Goal: Task Accomplishment & Management: Complete application form

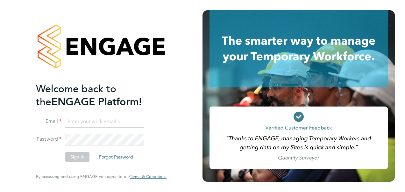
click at [102, 117] on input at bounding box center [104, 121] width 79 height 11
type input "amelia.kelly@hays.com"
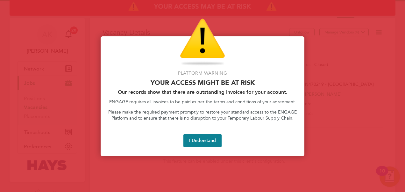
drag, startPoint x: 214, startPoint y: 135, endPoint x: 210, endPoint y: 136, distance: 4.3
click at [213, 135] on button "I Understand" at bounding box center [202, 140] width 38 height 13
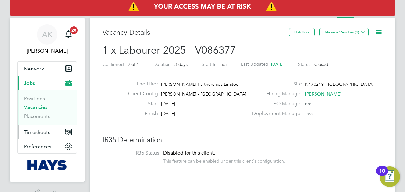
click at [34, 130] on span "Timesheets" at bounding box center [37, 132] width 26 height 6
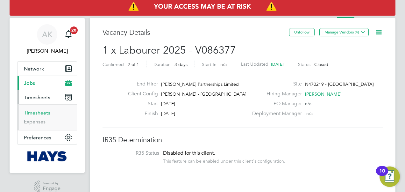
click at [37, 111] on link "Timesheets" at bounding box center [37, 113] width 26 height 6
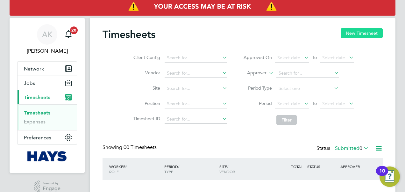
click at [355, 32] on button "New Timesheet" at bounding box center [362, 33] width 42 height 10
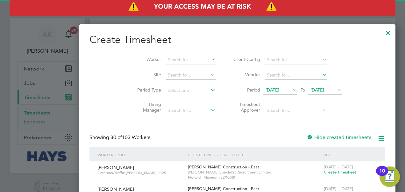
scroll to position [1141, 246]
click at [308, 93] on span "[DATE]" at bounding box center [325, 90] width 34 height 9
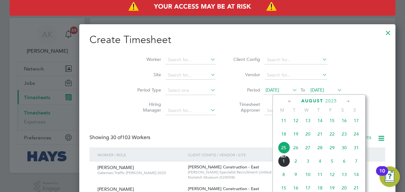
click at [329, 152] on span "29" at bounding box center [332, 147] width 12 height 12
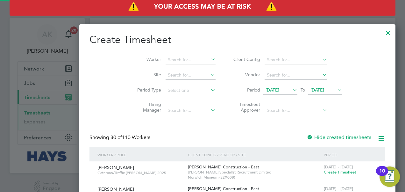
scroll to position [1141, 246]
click at [161, 64] on div "Timesheets New Timesheet Client Config Vendor Site Position Timesheet ID Approv…" at bounding box center [243, 120] width 306 height 204
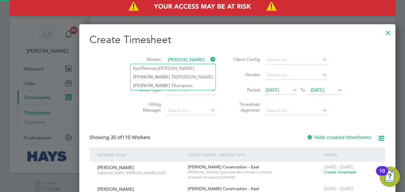
type input "[PERSON_NAME]"
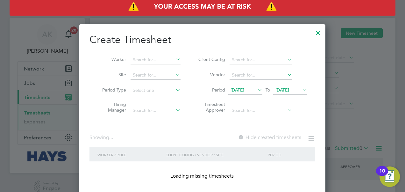
scroll to position [179, 246]
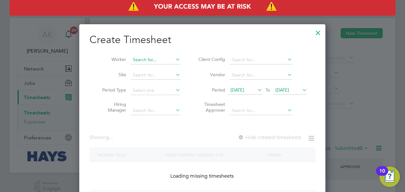
click at [164, 63] on div "Timesheets New Timesheet Client Config Vendor Site Position Timesheet ID Approv…" at bounding box center [243, 120] width 306 height 204
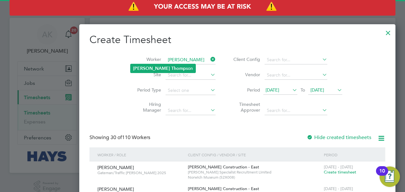
click at [171, 67] on b "Thomp" at bounding box center [178, 68] width 15 height 5
type input "[PERSON_NAME]"
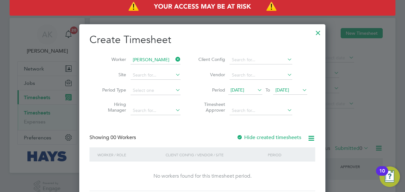
click at [241, 136] on div at bounding box center [240, 137] width 6 height 6
click at [244, 92] on span "[DATE]" at bounding box center [238, 90] width 14 height 6
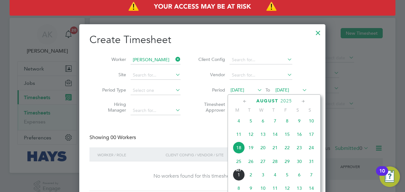
click at [238, 164] on span "25" at bounding box center [239, 161] width 12 height 12
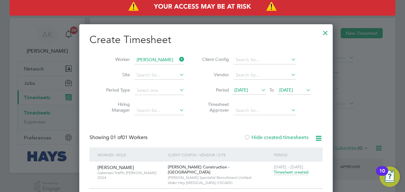
click at [288, 173] on span "Timesheet created" at bounding box center [291, 172] width 35 height 6
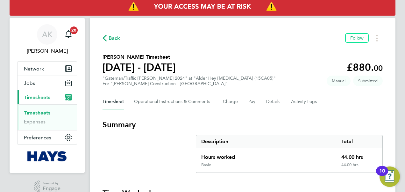
click at [110, 35] on span "Back" at bounding box center [115, 38] width 12 height 8
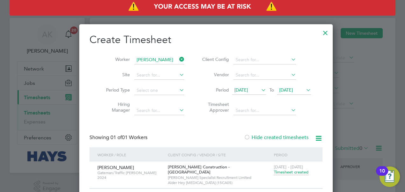
click at [178, 58] on icon at bounding box center [178, 59] width 0 height 9
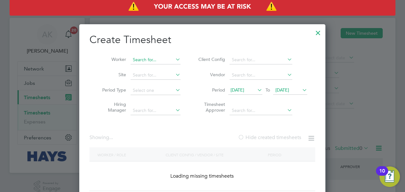
click at [153, 57] on input at bounding box center [156, 59] width 50 height 9
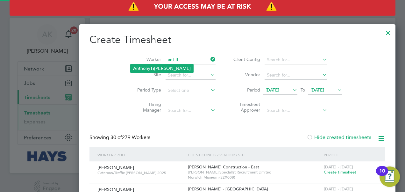
click at [150, 66] on li "Ant hony Ti [PERSON_NAME]" at bounding box center [162, 68] width 63 height 9
type input "[PERSON_NAME]"
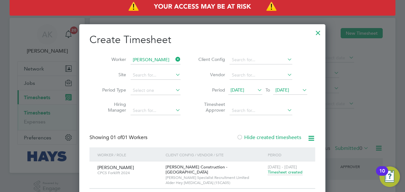
click at [277, 172] on span "Timesheet created" at bounding box center [285, 172] width 35 height 6
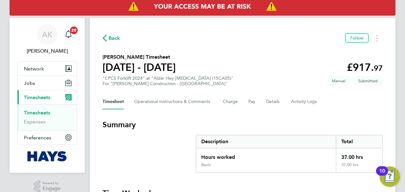
click at [109, 38] on span "Back" at bounding box center [115, 38] width 12 height 8
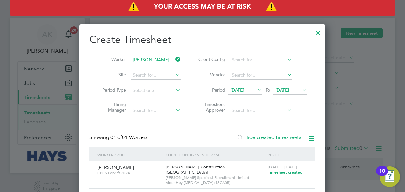
click at [174, 59] on icon at bounding box center [174, 59] width 0 height 9
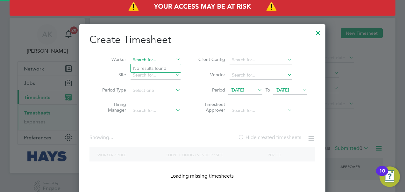
click at [161, 56] on input at bounding box center [156, 59] width 50 height 9
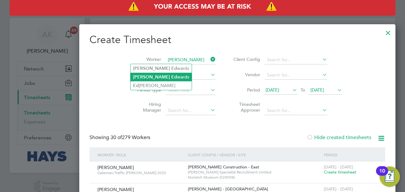
click at [154, 77] on li "[PERSON_NAME] wards" at bounding box center [161, 77] width 61 height 9
type input "[PERSON_NAME]"
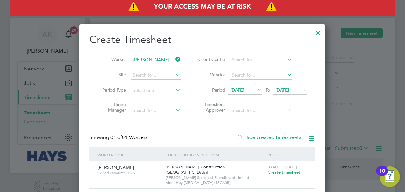
click at [281, 173] on span "Create timesheet" at bounding box center [284, 171] width 32 height 5
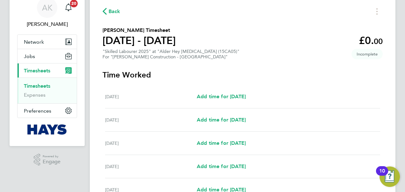
scroll to position [96, 0]
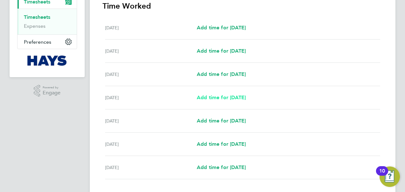
click at [226, 99] on span "Add time for [DATE]" at bounding box center [221, 97] width 49 height 6
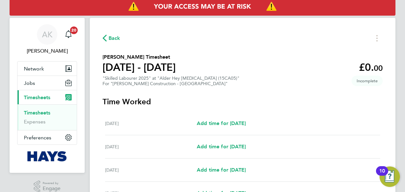
select select "30"
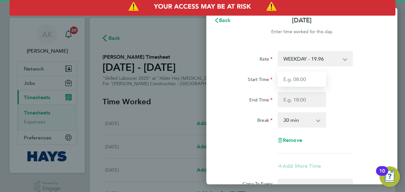
click at [304, 80] on input "Start Time" at bounding box center [302, 78] width 48 height 15
type input "7"
type input "07:00"
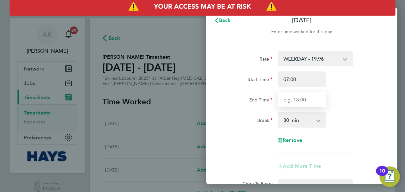
click at [293, 103] on input "End Time" at bounding box center [302, 99] width 48 height 15
type input "17:00"
click at [362, 110] on div "Rate WEEKDAY - 19.96 OVERTIME - 28.64 Start Time 07:00 End Time 17:00 Break 0 m…" at bounding box center [301, 102] width 155 height 102
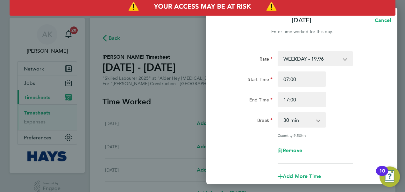
scroll to position [96, 0]
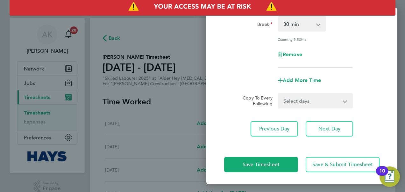
click at [301, 90] on form "Rate WEEKDAY - 19.96 OVERTIME - 28.64 Start Time 07:00 End Time 17:00 Break 0 m…" at bounding box center [301, 31] width 155 height 153
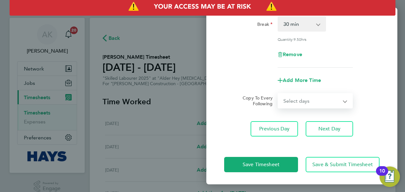
click at [304, 99] on select "Select days Day [DATE] [DATE] [DATE]" at bounding box center [311, 101] width 67 height 14
select select "DAY"
click at [278, 94] on select "Select days Day [DATE] [DATE] [DATE]" at bounding box center [311, 101] width 67 height 14
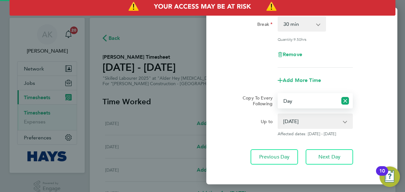
click at [306, 122] on select "[DATE] [DATE] [DATE]" at bounding box center [311, 121] width 66 height 14
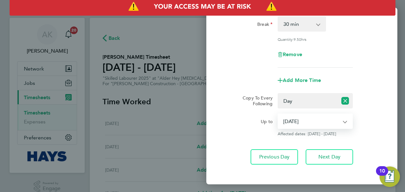
select select "[DATE]"
click at [278, 114] on select "[DATE] [DATE] [DATE]" at bounding box center [311, 121] width 66 height 14
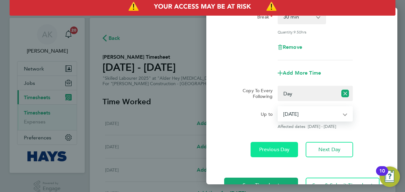
scroll to position [124, 0]
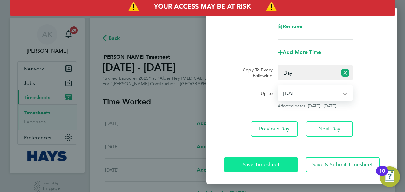
click at [265, 159] on button "Save Timesheet" at bounding box center [261, 164] width 74 height 15
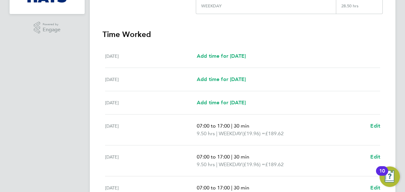
scroll to position [252, 0]
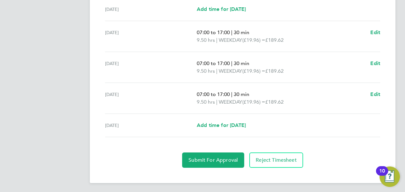
click at [236, 116] on div "[DATE] Add time for [DATE] Add time for [DATE]" at bounding box center [242, 125] width 275 height 23
click at [227, 123] on span "Add time for [DATE]" at bounding box center [221, 125] width 49 height 6
select select "30"
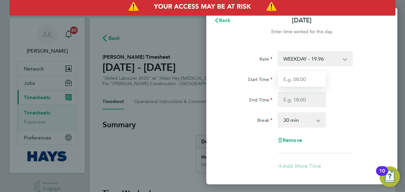
click at [304, 81] on input "Start Time" at bounding box center [302, 78] width 48 height 15
type input "07:00"
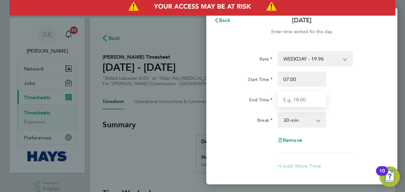
click at [298, 106] on input "End Time" at bounding box center [302, 99] width 48 height 15
type input "16:00"
click at [347, 119] on div "Break 0 min 15 min 30 min 45 min 60 min 75 min 90 min" at bounding box center [302, 119] width 160 height 15
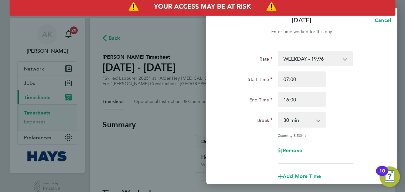
scroll to position [81, 0]
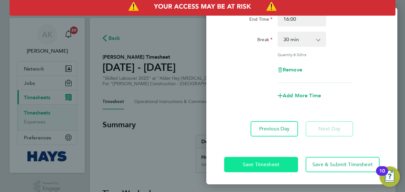
click at [265, 163] on span "Save Timesheet" at bounding box center [261, 164] width 37 height 6
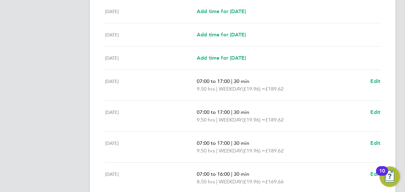
scroll to position [260, 0]
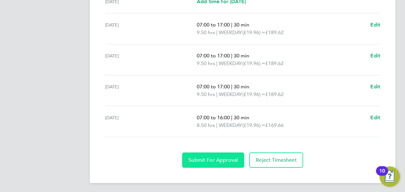
click at [217, 160] on span "Submit For Approval" at bounding box center [213, 160] width 49 height 6
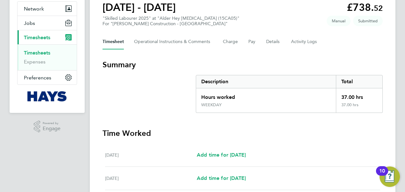
scroll to position [37, 0]
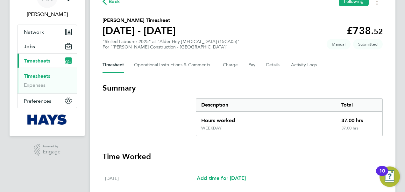
click at [109, 3] on span "Back" at bounding box center [115, 2] width 12 height 8
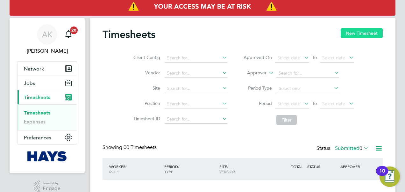
click at [348, 33] on button "New Timesheet" at bounding box center [362, 33] width 42 height 10
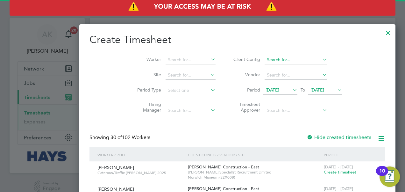
scroll to position [1141, 246]
click at [166, 58] on input at bounding box center [191, 59] width 50 height 9
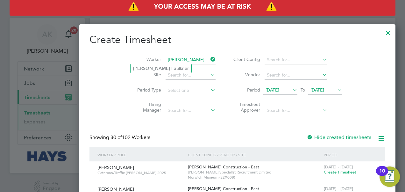
click at [169, 67] on li "[PERSON_NAME] [PERSON_NAME]" at bounding box center [161, 68] width 61 height 9
type input "[PERSON_NAME]"
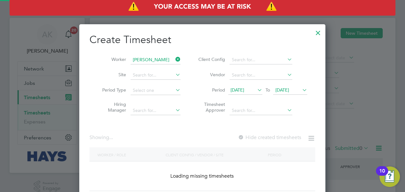
scroll to position [172, 246]
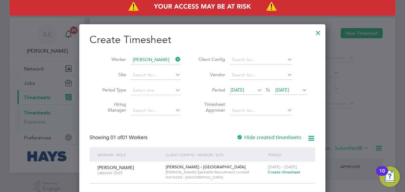
click at [290, 172] on span "Create timesheet" at bounding box center [284, 171] width 32 height 5
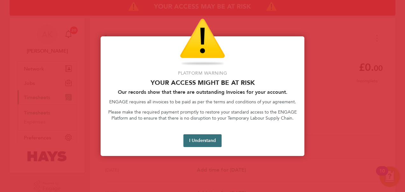
click at [207, 144] on button "I Understand" at bounding box center [202, 140] width 38 height 13
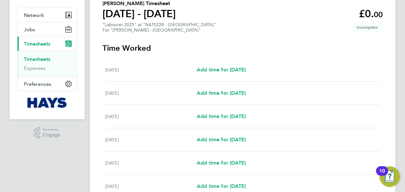
scroll to position [64, 0]
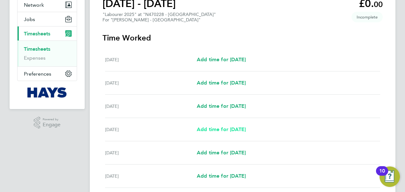
click at [212, 128] on span "Add time for [DATE]" at bounding box center [221, 129] width 49 height 6
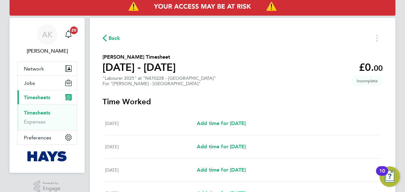
select select "30"
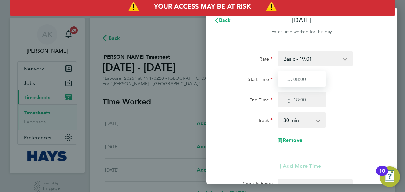
click at [287, 79] on input "Start Time" at bounding box center [302, 78] width 48 height 15
type input "07:00"
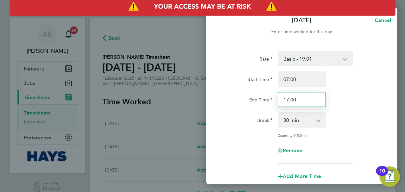
click at [295, 100] on input "17:00" at bounding box center [302, 99] width 48 height 15
type input "1"
click at [350, 116] on div "Break 0 min 15 min 30 min 45 min 60 min 75 min 90 min" at bounding box center [302, 119] width 160 height 15
click at [285, 101] on input "16:30" at bounding box center [302, 99] width 48 height 15
click at [297, 99] on input "16:30" at bounding box center [302, 99] width 48 height 15
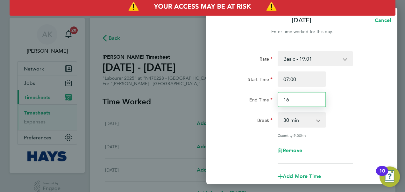
type input "1"
type input "15:30"
click at [352, 89] on div "Start Time 07:00 End Time 15:30" at bounding box center [302, 89] width 160 height 36
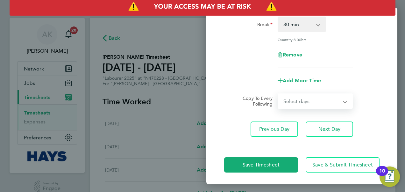
click at [297, 106] on select "Select days Day [DATE] [DATE] [DATE]" at bounding box center [311, 101] width 67 height 14
select select "DAY"
click at [278, 94] on select "Select days Day [DATE] [DATE] [DATE]" at bounding box center [311, 101] width 67 height 14
select select "[DATE]"
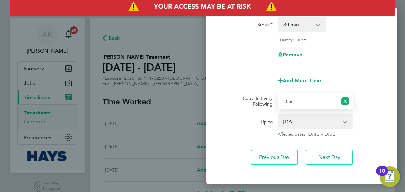
click at [285, 127] on select "[DATE] [DATE] [DATE]" at bounding box center [311, 121] width 66 height 14
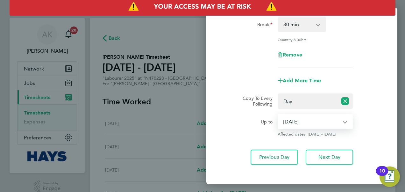
click at [265, 123] on label "Up to" at bounding box center [267, 123] width 12 height 8
click at [278, 123] on select "[DATE] [DATE] [DATE]" at bounding box center [311, 121] width 66 height 14
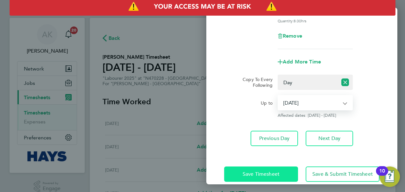
scroll to position [124, 0]
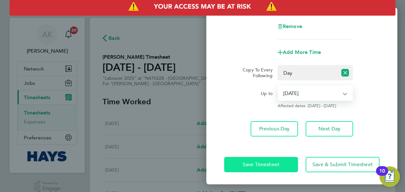
click at [269, 158] on button "Save Timesheet" at bounding box center [261, 164] width 74 height 15
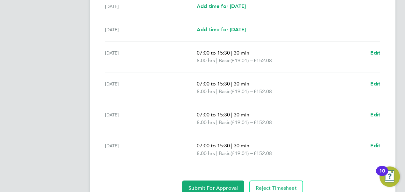
scroll to position [260, 0]
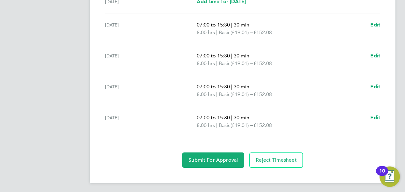
click at [205, 148] on section "Time Worked [DATE] Add time for [DATE] Add time for [DATE] [DATE] Add time for …" at bounding box center [243, 47] width 280 height 239
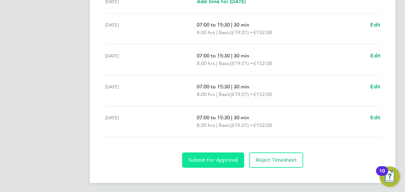
drag, startPoint x: 207, startPoint y: 156, endPoint x: 186, endPoint y: 125, distance: 37.8
click at [207, 157] on span "Submit For Approval" at bounding box center [213, 160] width 49 height 6
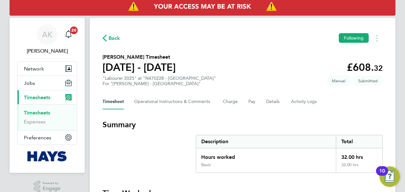
scroll to position [0, 0]
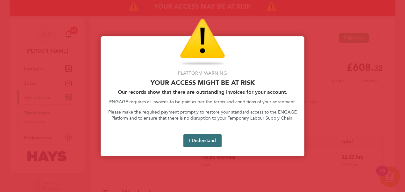
click at [196, 145] on button "I Understand" at bounding box center [202, 140] width 38 height 13
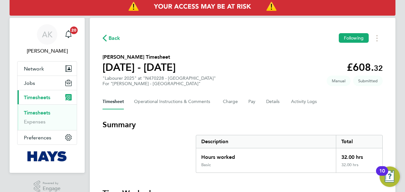
click at [114, 41] on span "Back" at bounding box center [115, 38] width 12 height 8
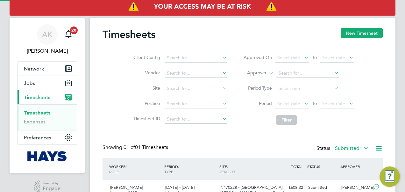
scroll to position [16, 55]
click at [353, 30] on button "New Timesheet" at bounding box center [362, 33] width 42 height 10
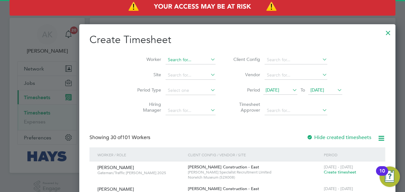
scroll to position [1141, 246]
click at [166, 61] on input at bounding box center [191, 59] width 50 height 9
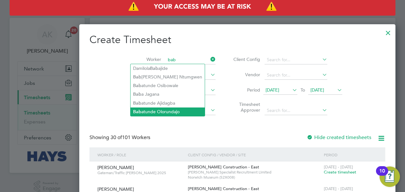
click at [165, 114] on li "Bab atunde [GEOGRAPHIC_DATA]" at bounding box center [168, 111] width 74 height 9
type input "Babatunde Olorundajo"
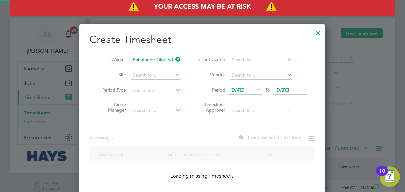
scroll to position [179, 246]
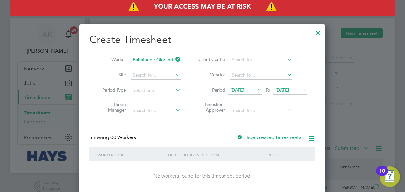
click at [244, 91] on span "[DATE]" at bounding box center [238, 90] width 14 height 6
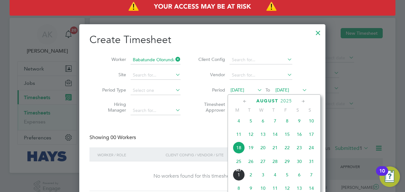
click at [237, 165] on span "25" at bounding box center [239, 161] width 12 height 12
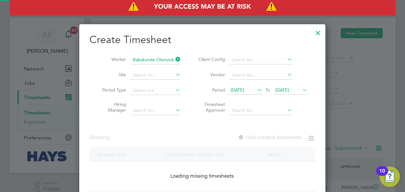
scroll to position [179, 246]
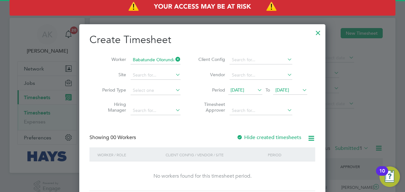
click at [242, 133] on div "Create Timesheet Worker Babatunde Olorundajo Site Period Type Hiring Manager Cl…" at bounding box center [202, 112] width 226 height 158
click at [240, 138] on div at bounding box center [240, 137] width 6 height 6
click at [244, 90] on span "[DATE]" at bounding box center [238, 90] width 14 height 6
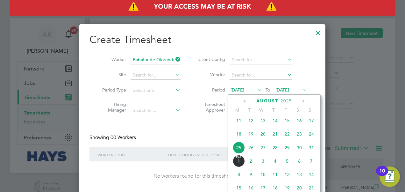
click at [250, 152] on span "26" at bounding box center [251, 147] width 12 height 12
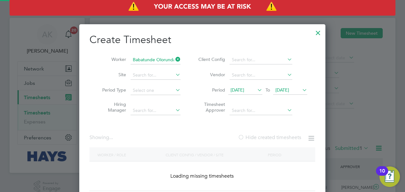
scroll to position [172, 246]
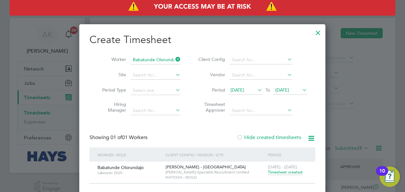
click at [288, 173] on span "Timesheet created" at bounding box center [285, 172] width 35 height 6
